Goal: Task Accomplishment & Management: Manage account settings

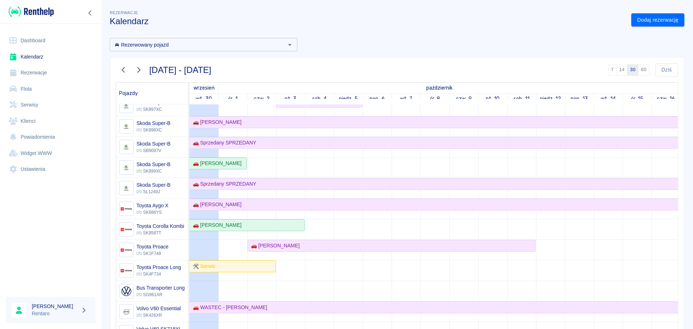
scroll to position [585, 0]
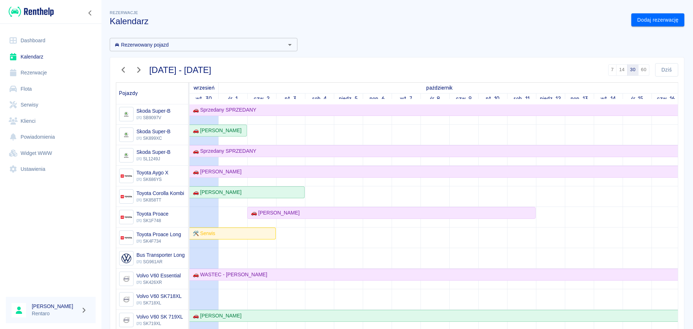
click at [42, 38] on link "Dashboard" at bounding box center [51, 40] width 90 height 16
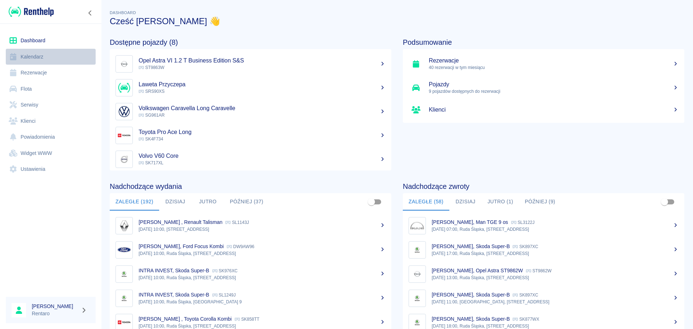
click at [27, 56] on link "Kalendarz" at bounding box center [51, 57] width 90 height 16
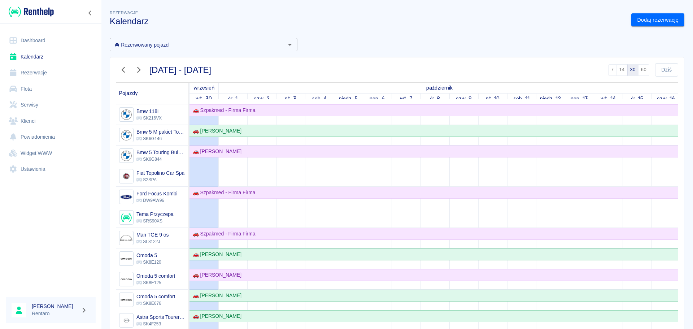
click at [40, 59] on link "Kalendarz" at bounding box center [51, 57] width 90 height 16
click at [123, 69] on icon "button" at bounding box center [123, 70] width 3 height 6
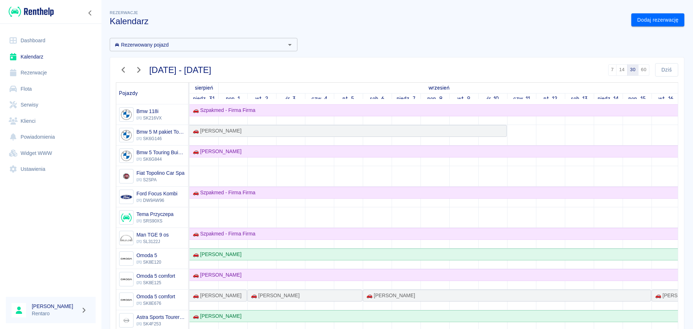
click at [142, 72] on icon "button" at bounding box center [138, 70] width 9 height 8
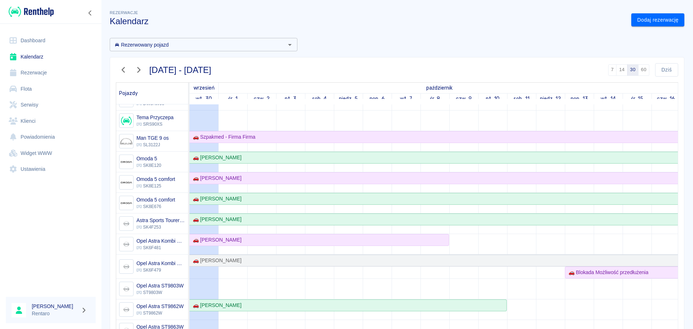
scroll to position [144, 0]
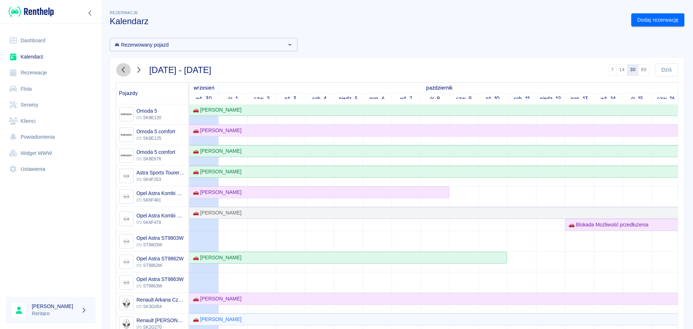
drag, startPoint x: 124, startPoint y: 70, endPoint x: 229, endPoint y: 76, distance: 104.8
click at [124, 70] on icon "button" at bounding box center [123, 70] width 9 height 8
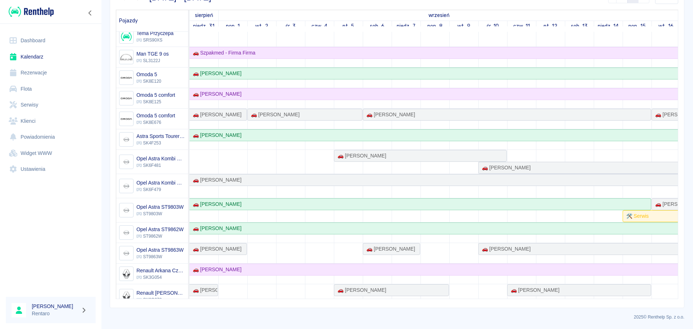
scroll to position [0, 0]
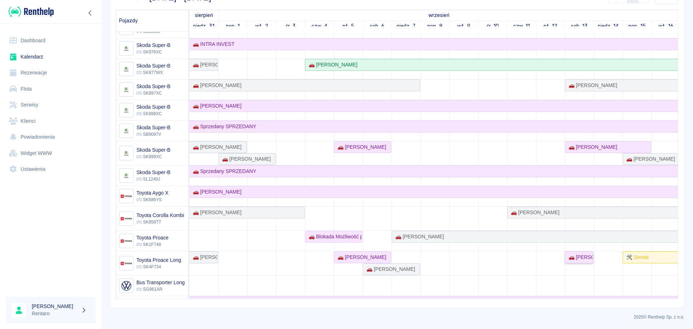
click at [583, 258] on div "🚗 [PERSON_NAME]" at bounding box center [578, 257] width 27 height 8
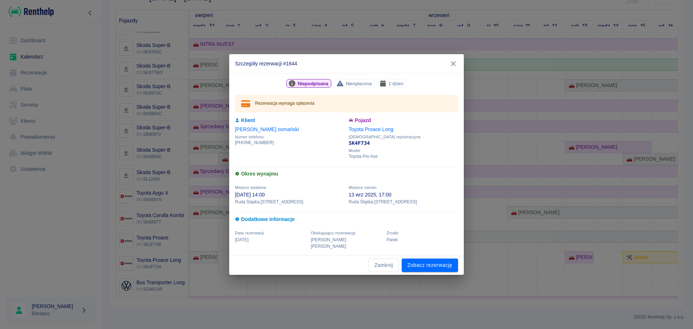
click at [451, 66] on icon "button" at bounding box center [453, 63] width 5 height 5
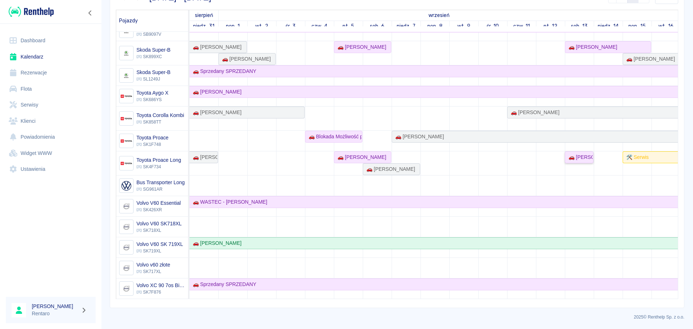
click at [572, 155] on div "🚗 [PERSON_NAME]" at bounding box center [578, 157] width 27 height 8
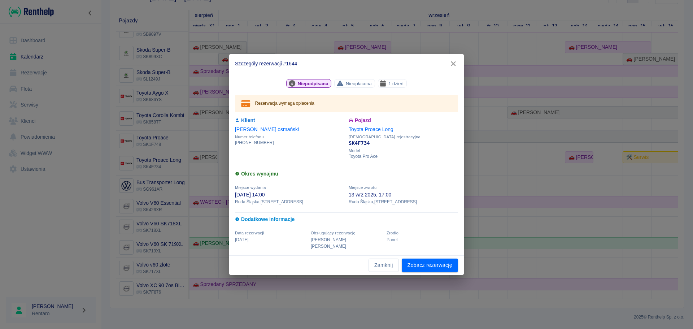
click at [454, 70] on button "button" at bounding box center [452, 63] width 15 height 13
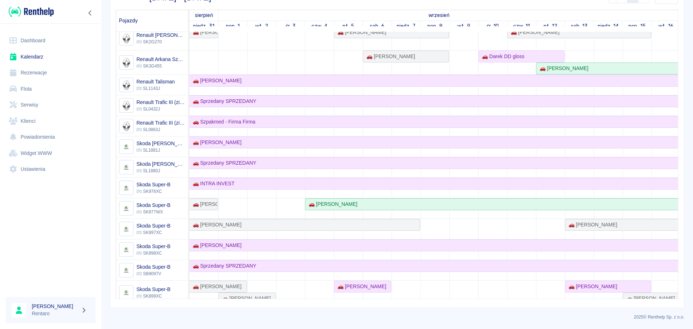
scroll to position [286, 0]
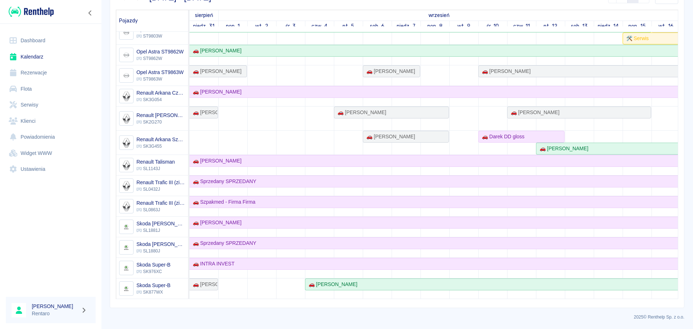
click at [34, 124] on link "Klienci" at bounding box center [51, 121] width 90 height 16
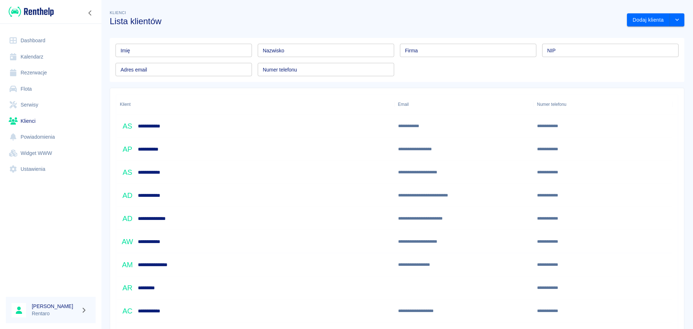
click at [188, 52] on input "Imię" at bounding box center [183, 50] width 136 height 13
click at [314, 54] on input "Nazwisko" at bounding box center [326, 50] width 136 height 13
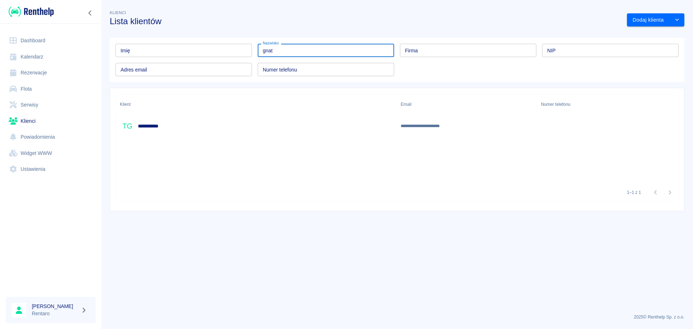
type input "gnat"
click at [169, 125] on div "**********" at bounding box center [256, 125] width 281 height 23
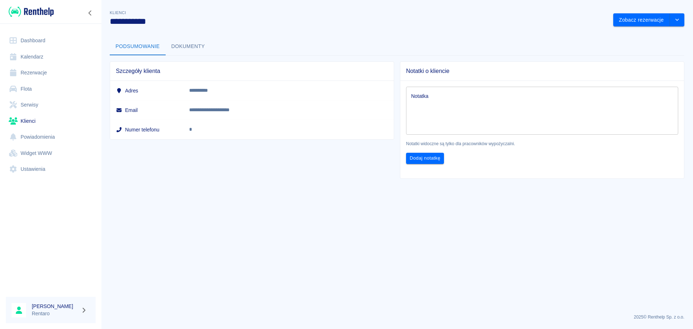
click at [183, 47] on button "Dokumenty" at bounding box center [188, 46] width 45 height 17
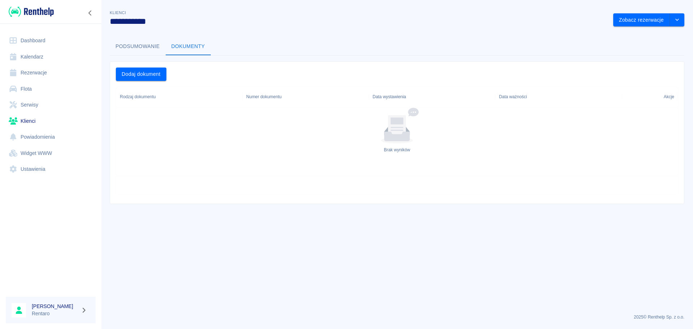
click at [135, 47] on button "Podsumowanie" at bounding box center [138, 46] width 56 height 17
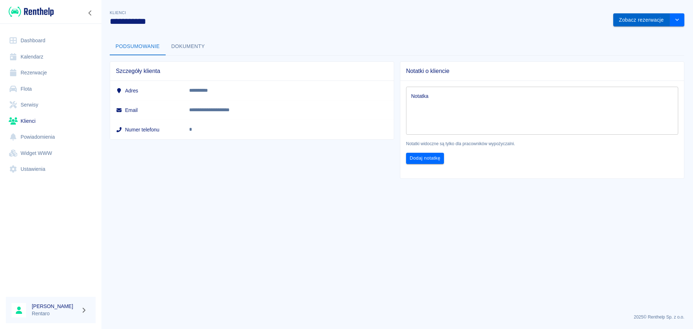
click at [631, 25] on div "**********" at bounding box center [397, 91] width 592 height 176
click at [632, 21] on button "Zobacz rezerwacje" at bounding box center [641, 19] width 57 height 13
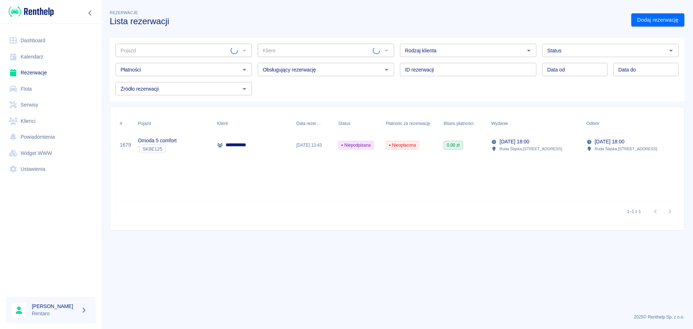
type input "[PERSON_NAME]"
click at [504, 145] on p "[DATE] 18:00" at bounding box center [514, 142] width 30 height 8
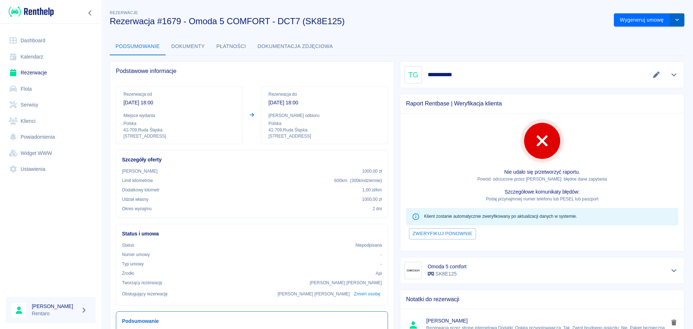
click at [674, 18] on icon "drop-down" at bounding box center [677, 19] width 6 height 5
click at [649, 35] on li "Modyfikuj rezerwację" at bounding box center [643, 35] width 58 height 12
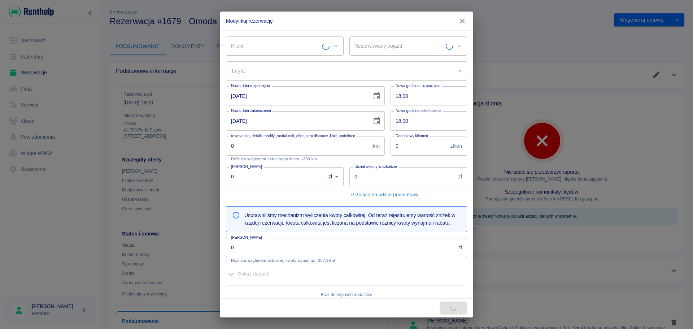
type input "Omoda 5 comfort - SK8E125"
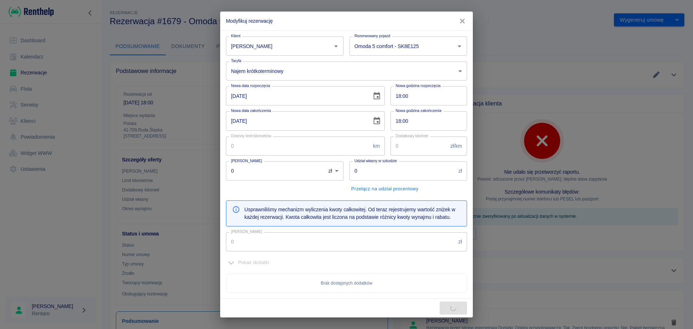
type input "[PERSON_NAME]"
type input "300"
type input "1"
type input "1000"
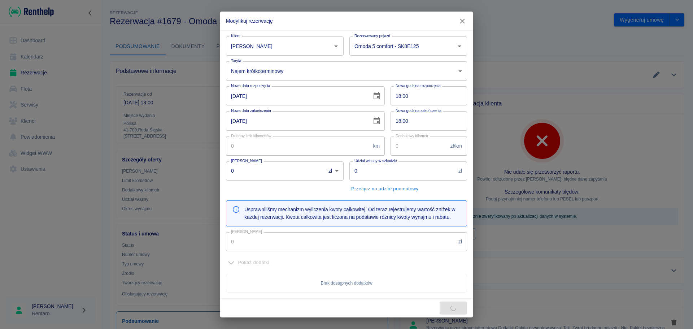
type input "318"
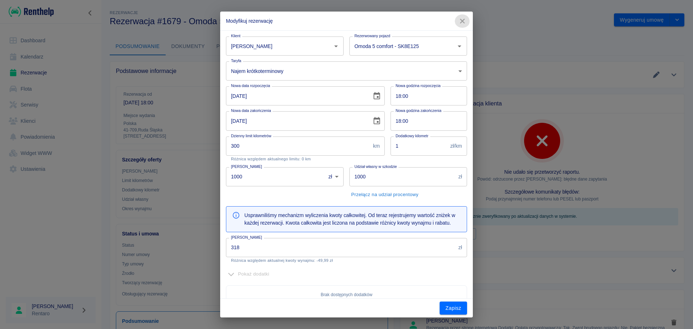
drag, startPoint x: 464, startPoint y: 16, endPoint x: 459, endPoint y: 19, distance: 5.5
click at [463, 17] on button "button" at bounding box center [461, 20] width 15 height 13
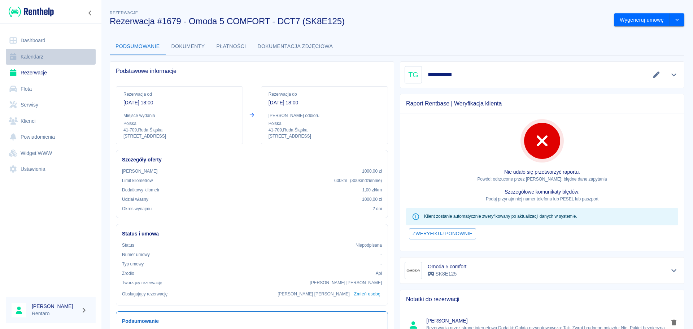
click at [36, 60] on link "Kalendarz" at bounding box center [51, 57] width 90 height 16
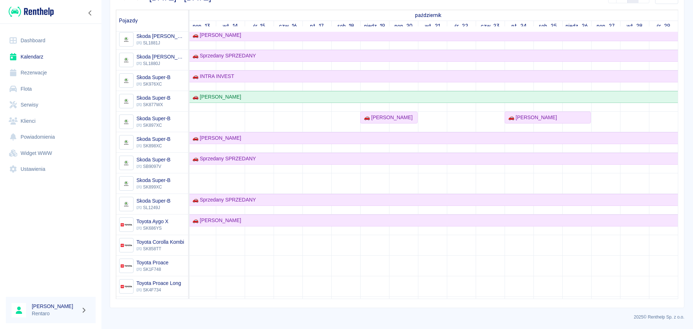
scroll to position [333, 388]
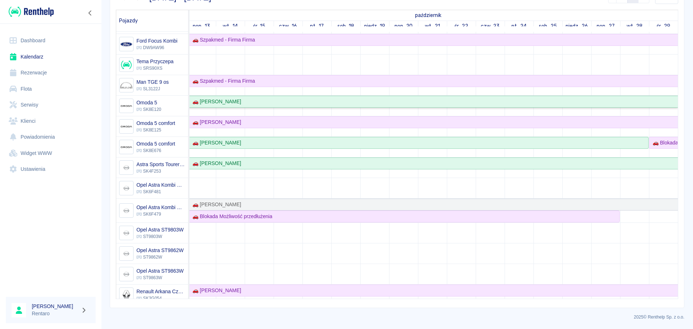
click at [376, 99] on div "🚗 [PERSON_NAME]" at bounding box center [244, 102] width 865 height 8
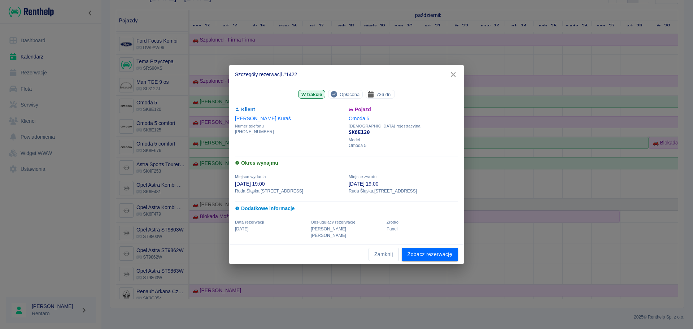
click at [454, 77] on icon "button" at bounding box center [453, 74] width 5 height 5
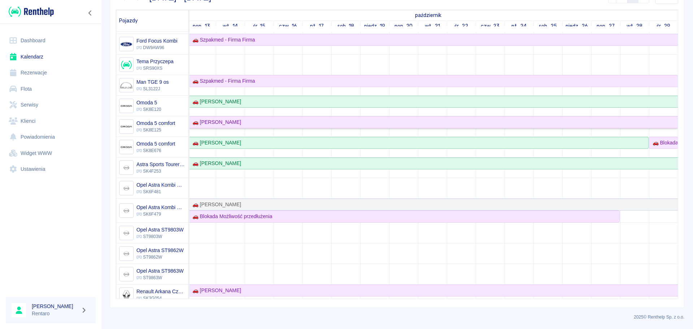
click at [363, 124] on div "🚗 [PERSON_NAME]" at bounding box center [244, 122] width 865 height 8
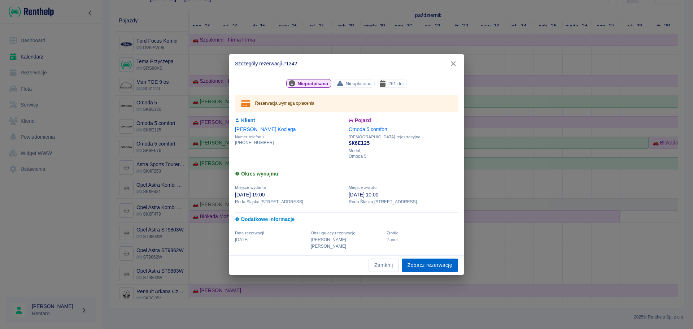
click at [438, 260] on link "Zobacz rezerwację" at bounding box center [429, 264] width 56 height 13
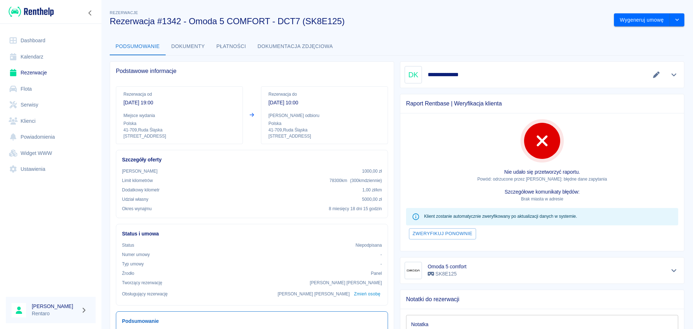
click at [51, 57] on link "Kalendarz" at bounding box center [51, 57] width 90 height 16
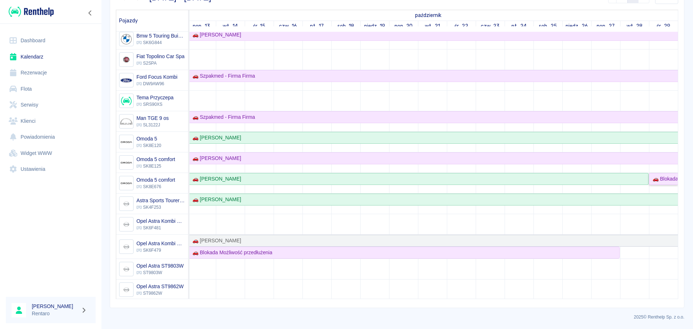
click at [652, 181] on div "🚗 Blokada Możliwość przedłużenia" at bounding box center [663, 179] width 28 height 8
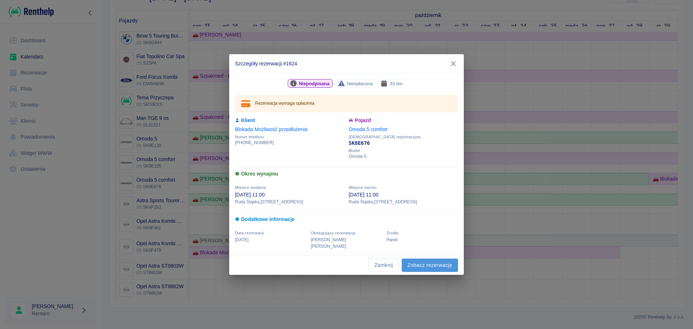
click at [431, 261] on link "Zobacz rezerwację" at bounding box center [429, 264] width 56 height 13
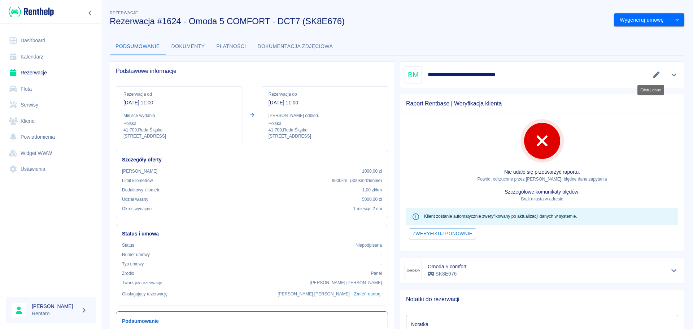
click at [652, 76] on icon "Edytuj dane" at bounding box center [656, 74] width 8 height 6
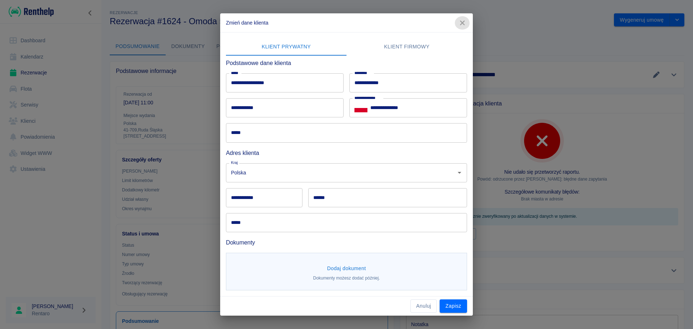
click at [458, 21] on icon "button" at bounding box center [461, 23] width 9 height 8
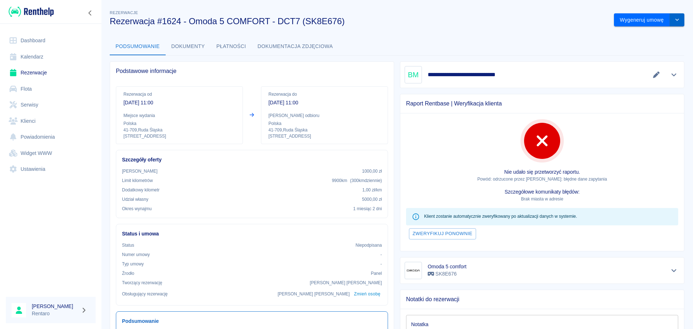
click at [676, 21] on button "drop-down" at bounding box center [676, 19] width 14 height 13
click at [634, 34] on li "Modyfikuj rezerwację" at bounding box center [643, 35] width 58 height 12
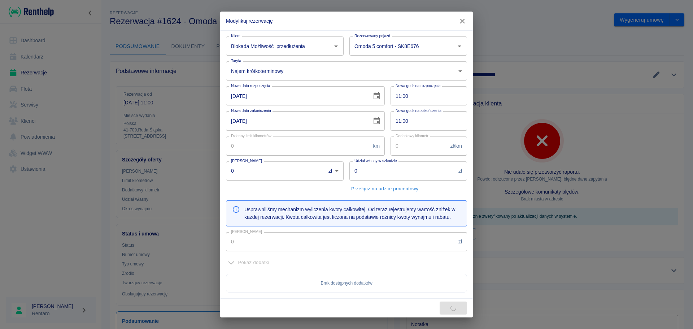
type input "300"
type input "1"
type input "1000"
type input "5000"
type input "5247"
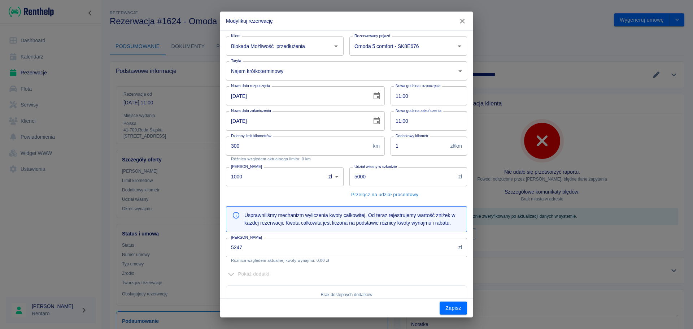
click at [231, 96] on input "[DATE]" at bounding box center [296, 95] width 141 height 19
click at [233, 119] on input "[DATE]" at bounding box center [296, 120] width 141 height 19
click at [235, 99] on input "[DATE]" at bounding box center [296, 95] width 141 height 19
type input "[DATE]"
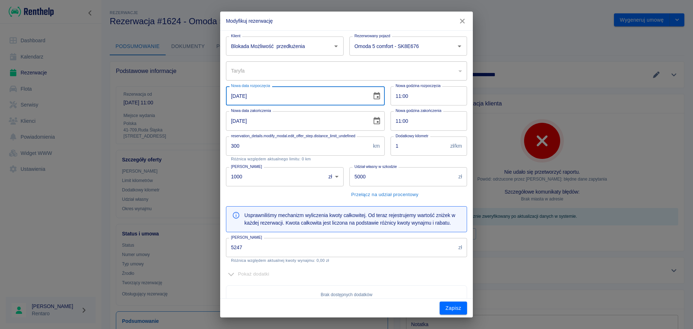
type input "0d31e9ef-0041-4a8d-8e1a-b0cd09ed4975"
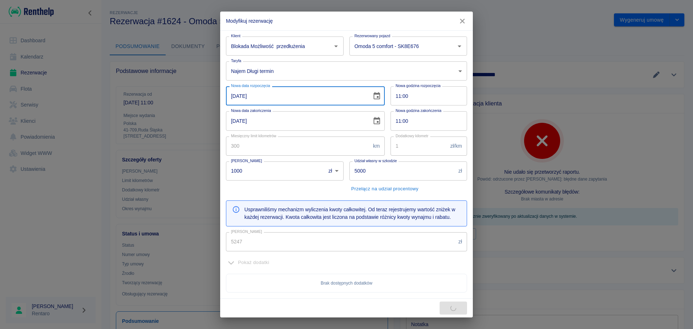
type input "6400"
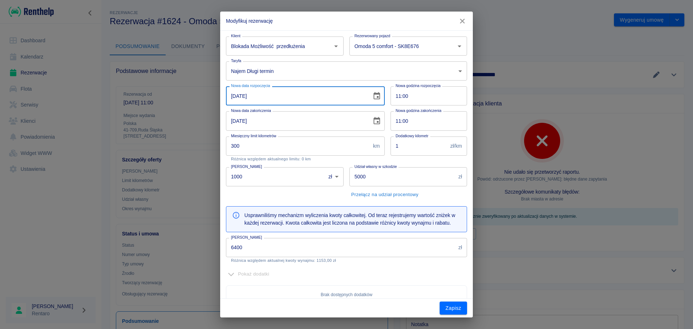
type input "[DATE]"
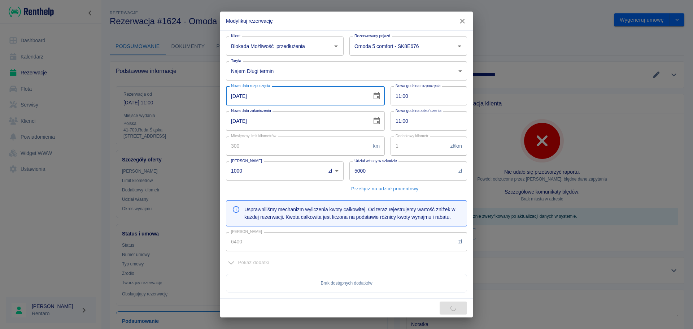
type input "3200"
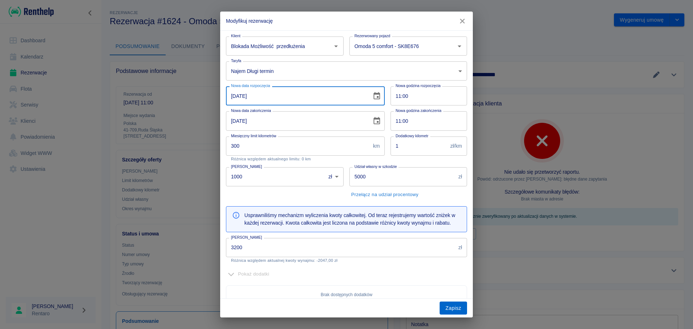
type input "[DATE]"
click at [450, 307] on button "Zapisz" at bounding box center [452, 307] width 27 height 13
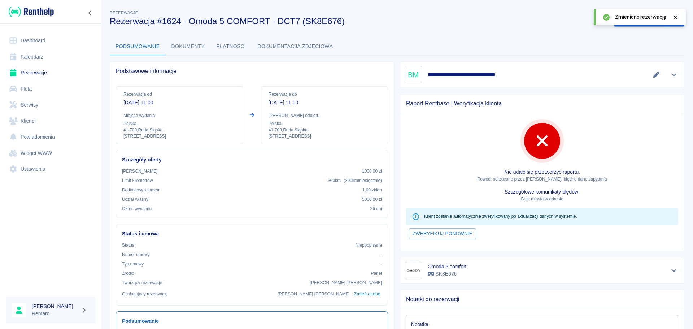
click at [39, 57] on link "Kalendarz" at bounding box center [51, 57] width 90 height 16
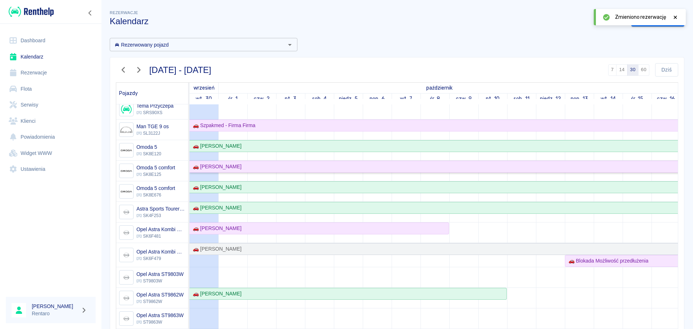
click at [304, 171] on link "🚗 [PERSON_NAME]" at bounding box center [622, 167] width 866 height 12
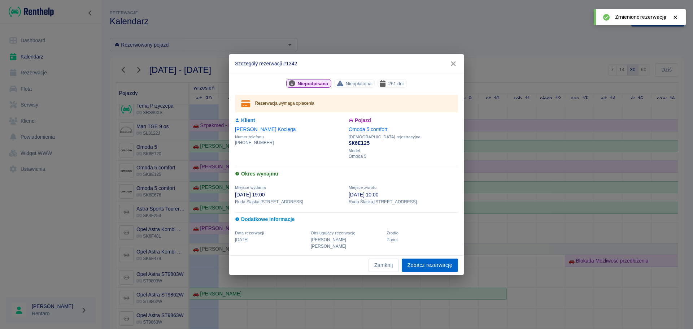
click at [430, 262] on link "Zobacz rezerwację" at bounding box center [429, 264] width 56 height 13
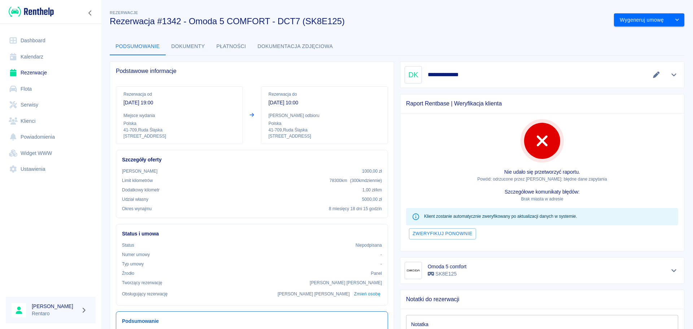
click at [25, 57] on link "Kalendarz" at bounding box center [51, 57] width 90 height 16
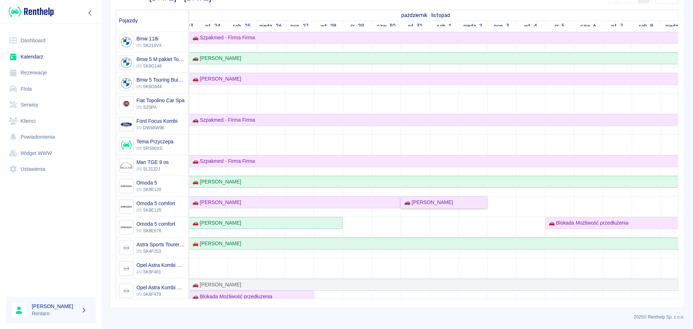
click at [435, 205] on div "🚗 [PERSON_NAME]" at bounding box center [427, 202] width 52 height 8
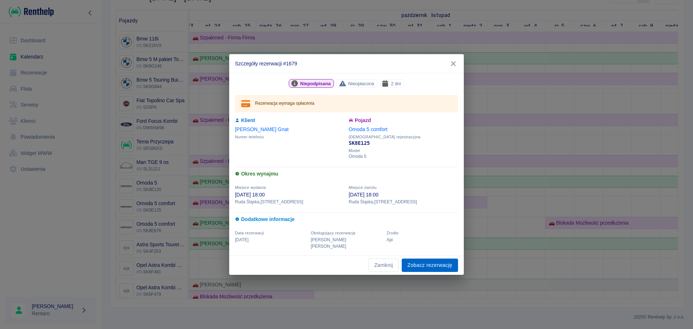
click at [431, 259] on link "Zobacz rezerwację" at bounding box center [429, 264] width 56 height 13
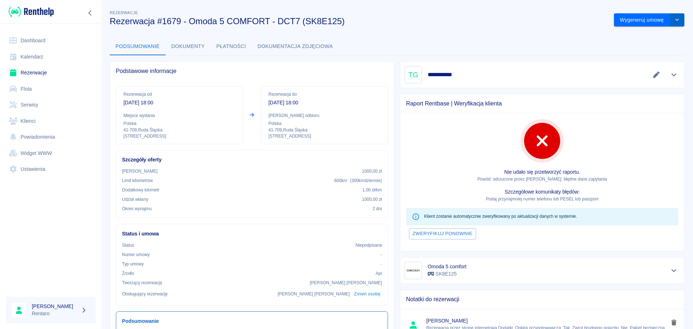
click at [674, 21] on icon "drop-down" at bounding box center [677, 19] width 6 height 5
click at [645, 36] on li "Modyfikuj rezerwację" at bounding box center [643, 35] width 58 height 12
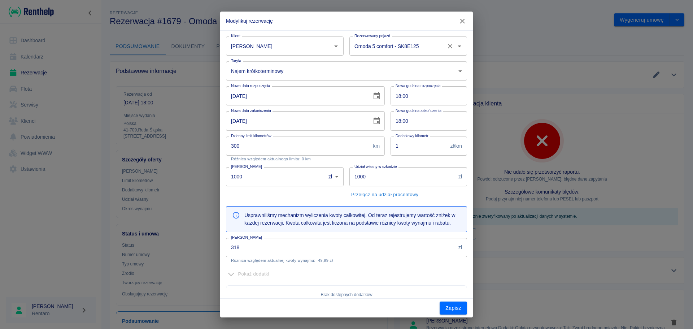
click at [419, 50] on input "Omoda 5 comfort - SK8E125" at bounding box center [397, 46] width 91 height 13
drag, startPoint x: 412, startPoint y: 63, endPoint x: 419, endPoint y: 66, distance: 7.6
click at [412, 63] on li "Omoda 5 comfort - SK8E676" at bounding box center [403, 64] width 115 height 12
type input "Omoda 5 comfort - SK8E676"
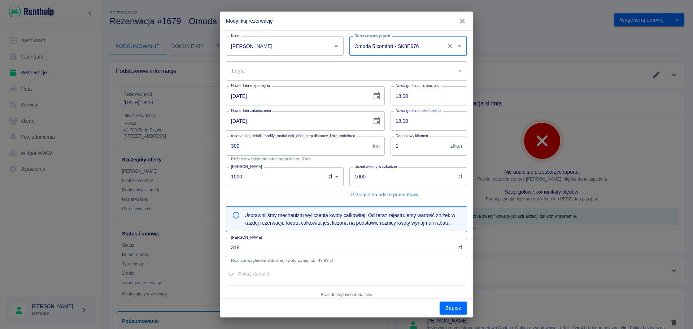
type input "9039f02a-a42c-4dfb-ad3c-3db3517e78c0"
type input "Omoda 5 comfort - SK8E676"
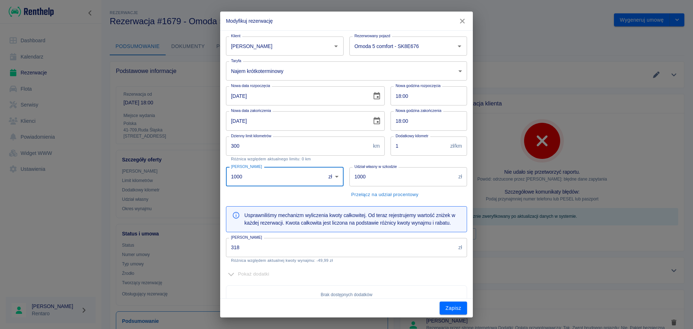
drag, startPoint x: 272, startPoint y: 181, endPoint x: 173, endPoint y: 176, distance: 98.9
click at [173, 176] on div "Modyfikuj rezerwację Klient [PERSON_NAME] Klient Rezerwowany pojazd Omoda 5 com…" at bounding box center [346, 164] width 693 height 329
type input "0"
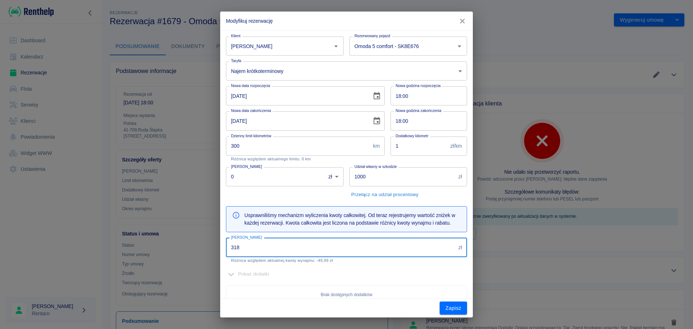
drag, startPoint x: 263, startPoint y: 254, endPoint x: 104, endPoint y: 237, distance: 160.7
click at [104, 237] on div "Modyfikuj rezerwację Klient [PERSON_NAME] Klient Rezerwowany pojazd Omoda 5 com…" at bounding box center [346, 164] width 693 height 329
type input "367"
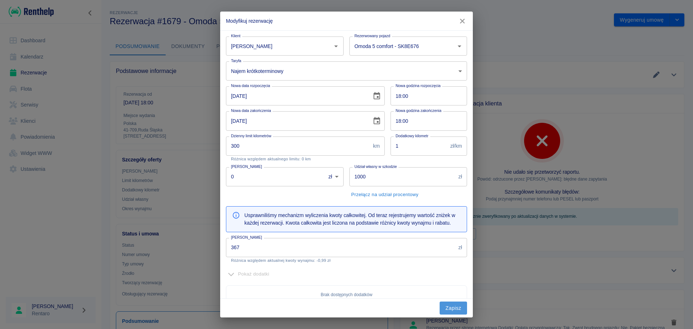
click at [447, 308] on button "Zapisz" at bounding box center [452, 307] width 27 height 13
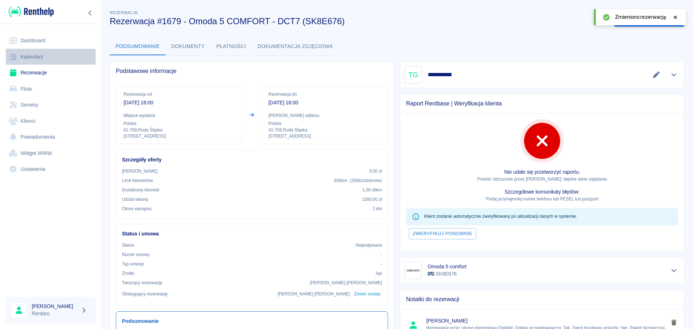
click at [38, 54] on link "Kalendarz" at bounding box center [51, 57] width 90 height 16
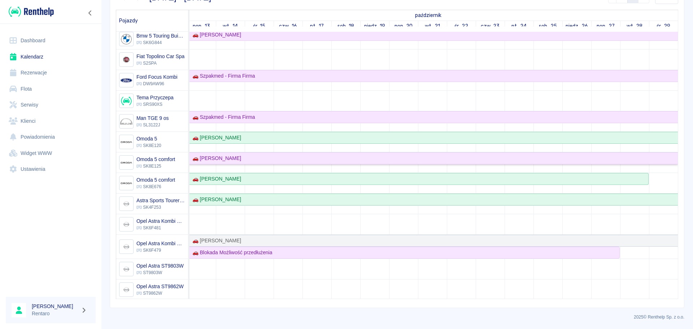
click at [350, 161] on div "🚗 [PERSON_NAME]" at bounding box center [244, 158] width 865 height 8
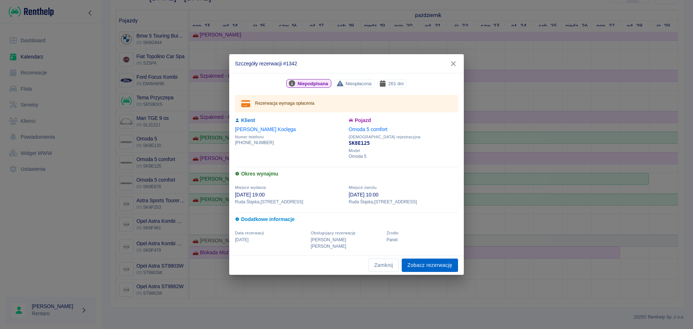
click at [432, 264] on link "Zobacz rezerwację" at bounding box center [429, 264] width 56 height 13
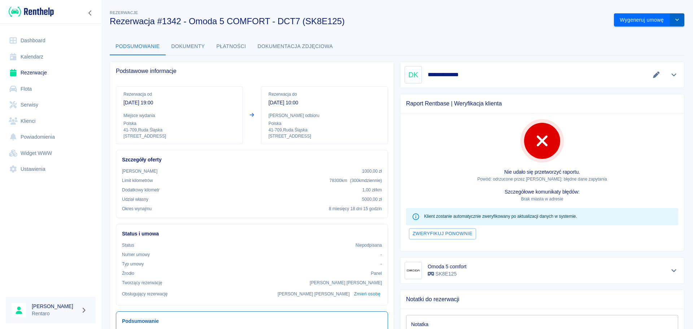
click at [671, 23] on button "drop-down" at bounding box center [676, 19] width 14 height 13
click at [649, 35] on li "Modyfikuj rezerwację" at bounding box center [643, 35] width 58 height 12
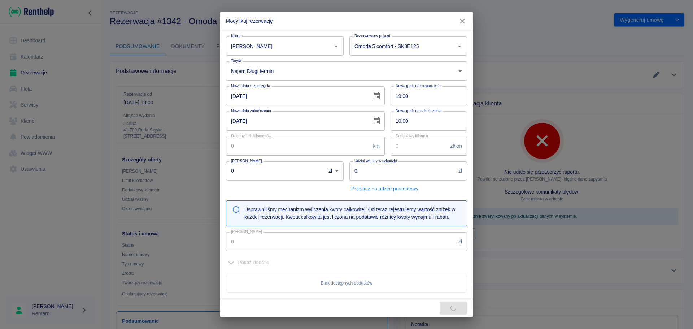
type input "100"
type input "1"
type input "1000"
type input "5000"
type input "29691"
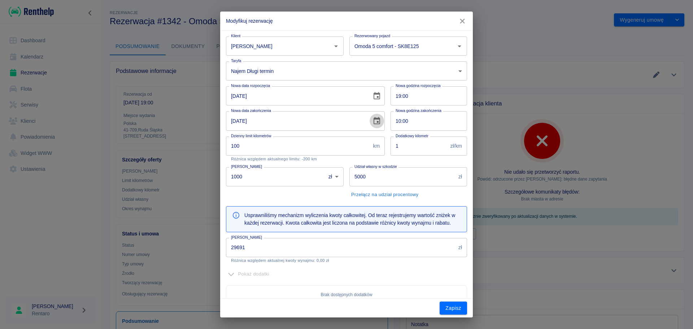
click at [372, 122] on icon "Choose date, selected date is 30 paź 2025" at bounding box center [376, 121] width 9 height 9
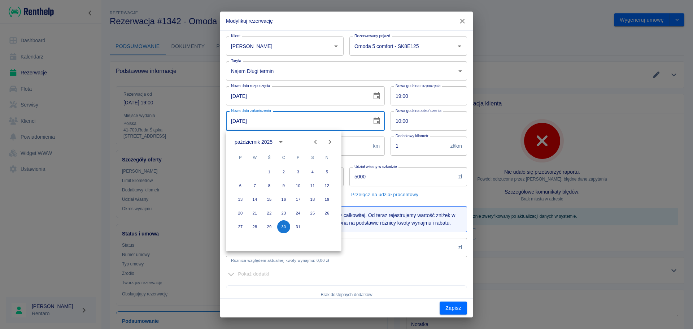
click at [325, 138] on button "Next month" at bounding box center [329, 142] width 14 height 14
click at [328, 138] on icon "Next month" at bounding box center [329, 141] width 9 height 9
click at [330, 140] on icon "Next month" at bounding box center [329, 141] width 9 height 9
click at [313, 229] on button "28" at bounding box center [312, 226] width 13 height 13
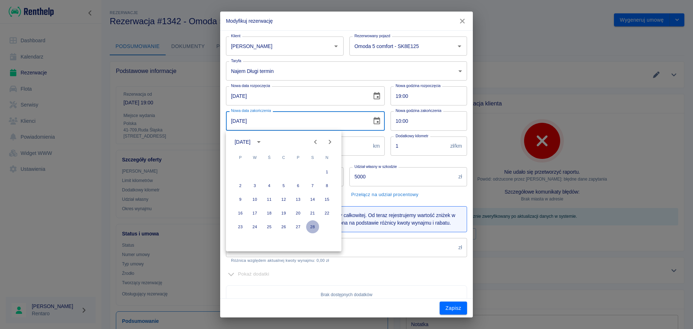
type input "[DATE]"
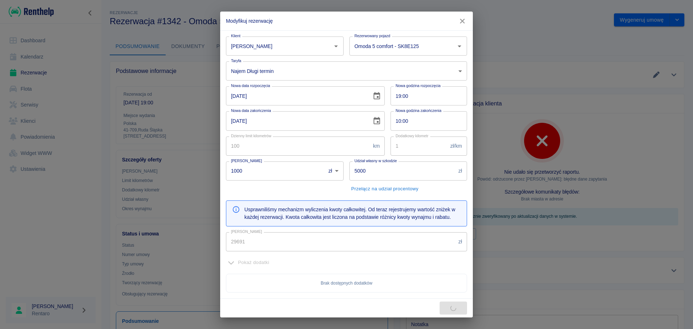
type input "3299"
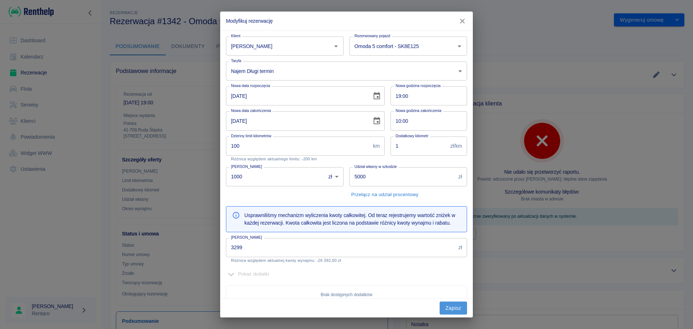
click at [450, 306] on button "Zapisz" at bounding box center [452, 307] width 27 height 13
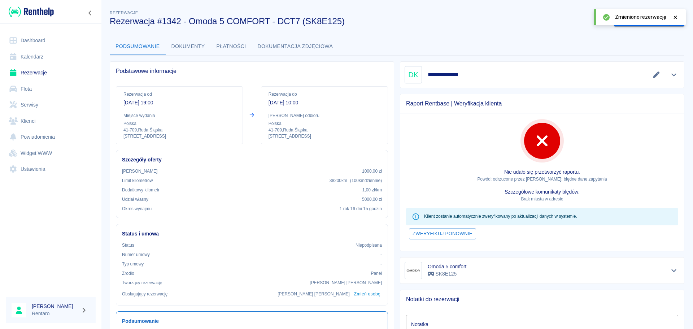
click at [50, 54] on link "Kalendarz" at bounding box center [51, 57] width 90 height 16
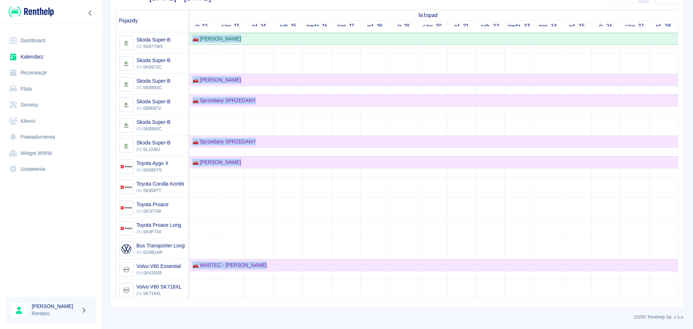
click at [592, 293] on div "🚗 Szpakmed - Firma Firma 🚗 [PERSON_NAME] 🚗 [PERSON_NAME] 🚗 Szpakmed - Firma Fir…" at bounding box center [433, 165] width 488 height 267
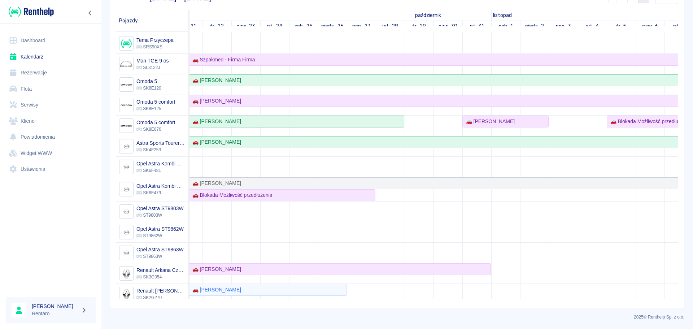
click at [535, 124] on div "🚗 [PERSON_NAME]" at bounding box center [505, 122] width 85 height 8
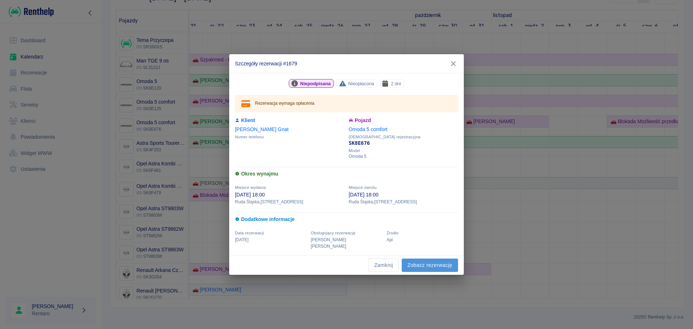
click at [422, 259] on link "Zobacz rezerwację" at bounding box center [429, 264] width 56 height 13
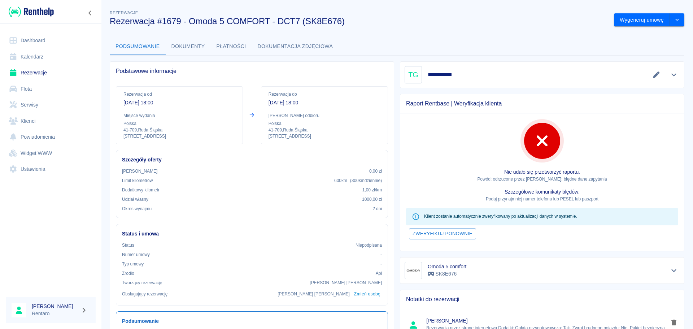
click at [470, 70] on div "**********" at bounding box center [541, 74] width 275 height 17
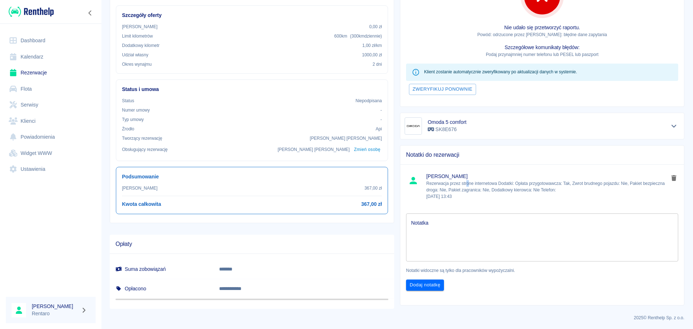
click at [464, 186] on p "Rezerwacja przez strone internetowa Dodatki: Opłata przygotowawcza: Tak, Zwrot …" at bounding box center [547, 189] width 242 height 19
drag, startPoint x: 464, startPoint y: 188, endPoint x: 484, endPoint y: 192, distance: 20.2
click at [465, 188] on p "Rezerwacja przez strone internetowa Dodatki: Opłata przygotowawcza: Tak, Zwrot …" at bounding box center [547, 189] width 242 height 19
click at [485, 193] on p "Rezerwacja przez strone internetowa Dodatki: Opłata przygotowawcza: Tak, Zwrot …" at bounding box center [547, 189] width 242 height 19
click at [483, 202] on li "[PERSON_NAME] Rezerwacja przez strone internetowa Dodatki: Opłata przygotowawcz…" at bounding box center [542, 185] width 284 height 37
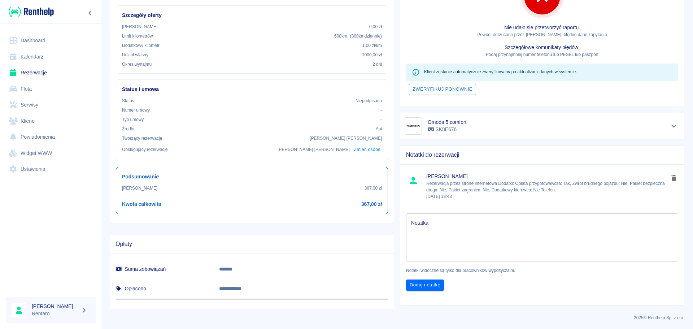
click at [483, 202] on li "[PERSON_NAME] Rezerwacja przez strone internetowa Dodatki: Opłata przygotowawcz…" at bounding box center [542, 185] width 284 height 37
click at [456, 205] on ul "[PERSON_NAME] Rezerwacja przez strone internetowa Dodatki: Opłata przygotowawcz…" at bounding box center [542, 185] width 284 height 43
click at [557, 186] on p "Rezerwacja przez strone internetowa Dodatki: Opłata przygotowawcza: Tak, Zwrot …" at bounding box center [547, 189] width 242 height 19
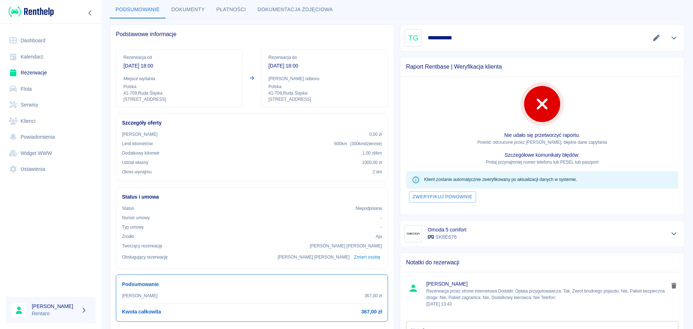
click at [37, 56] on link "Kalendarz" at bounding box center [51, 57] width 90 height 16
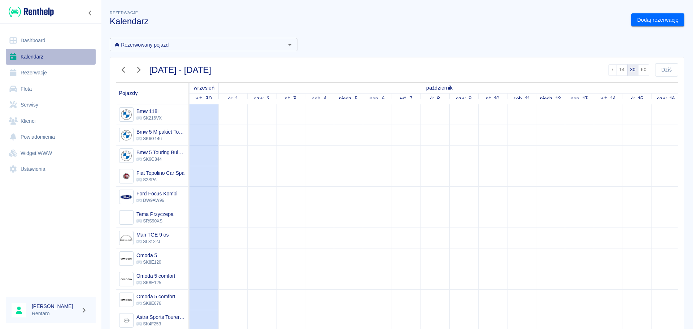
click at [49, 58] on link "Kalendarz" at bounding box center [51, 57] width 90 height 16
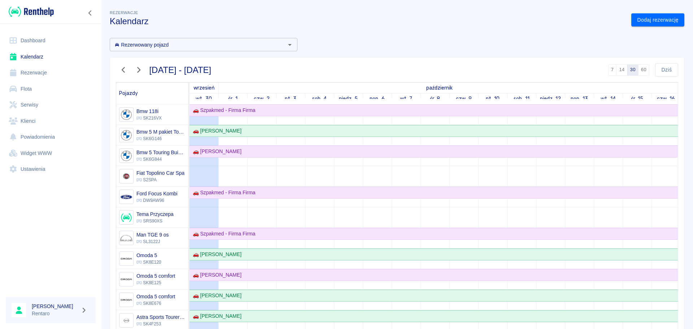
click at [339, 67] on div "[DATE] - [DATE] 7 14 30 60 [DATE]" at bounding box center [394, 66] width 568 height 19
